Goal: Task Accomplishment & Management: Manage account settings

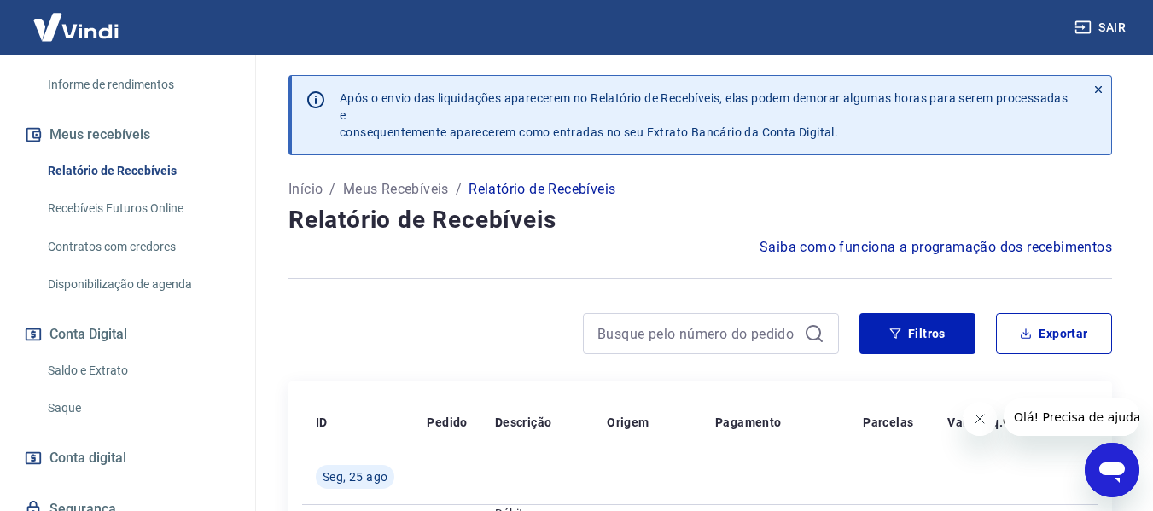
scroll to position [341, 0]
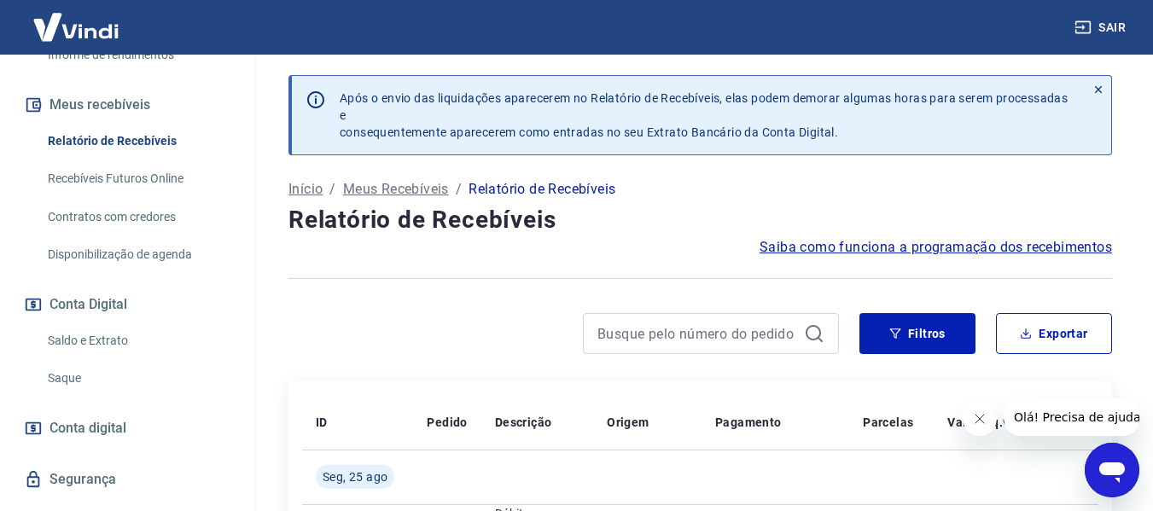
click at [65, 384] on link "Saque" at bounding box center [138, 378] width 194 height 35
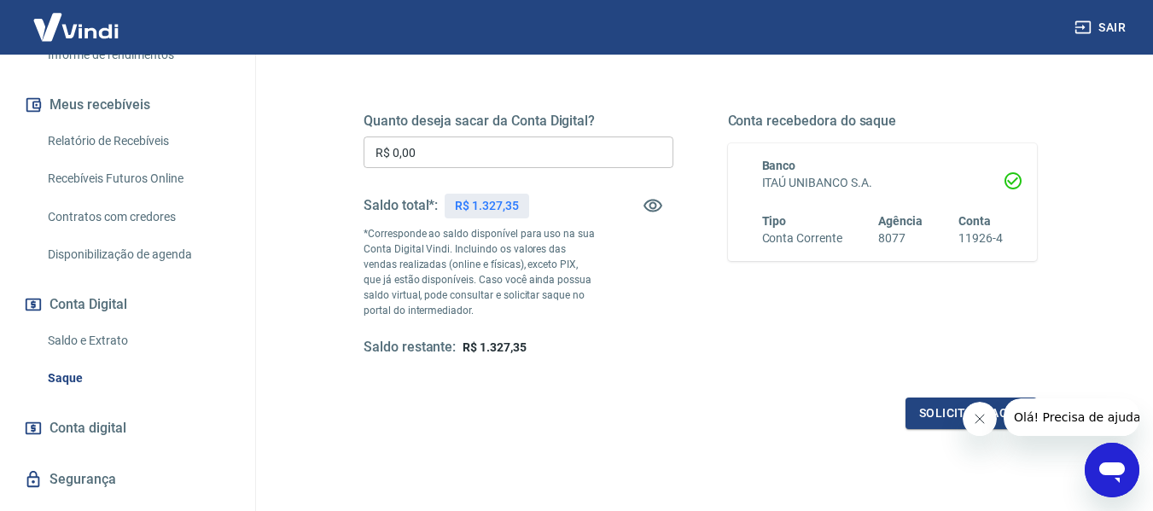
scroll to position [256, 0]
